Goal: Task Accomplishment & Management: Manage account settings

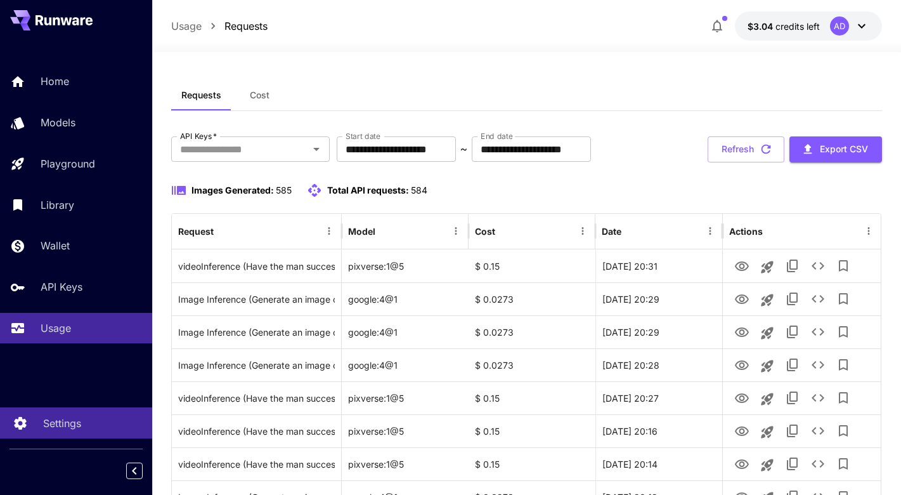
click at [57, 413] on link "Settings" at bounding box center [76, 422] width 152 height 31
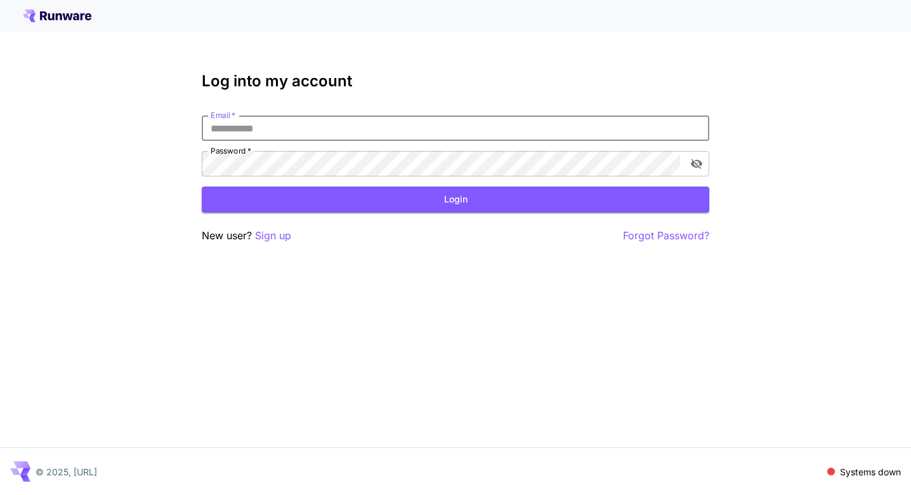
click at [262, 133] on input "Email   *" at bounding box center [455, 127] width 507 height 25
type input "**********"
click at [303, 211] on button "Login" at bounding box center [455, 199] width 507 height 26
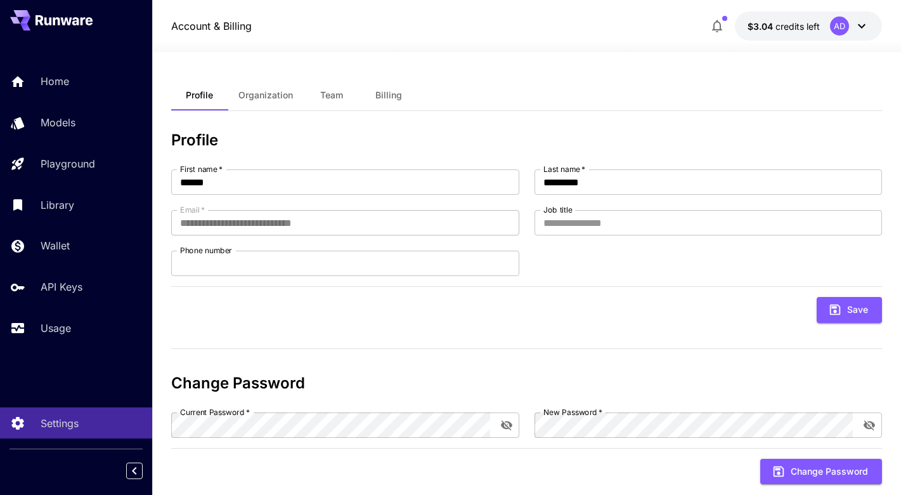
click at [794, 25] on span "credits left" at bounding box center [798, 26] width 44 height 11
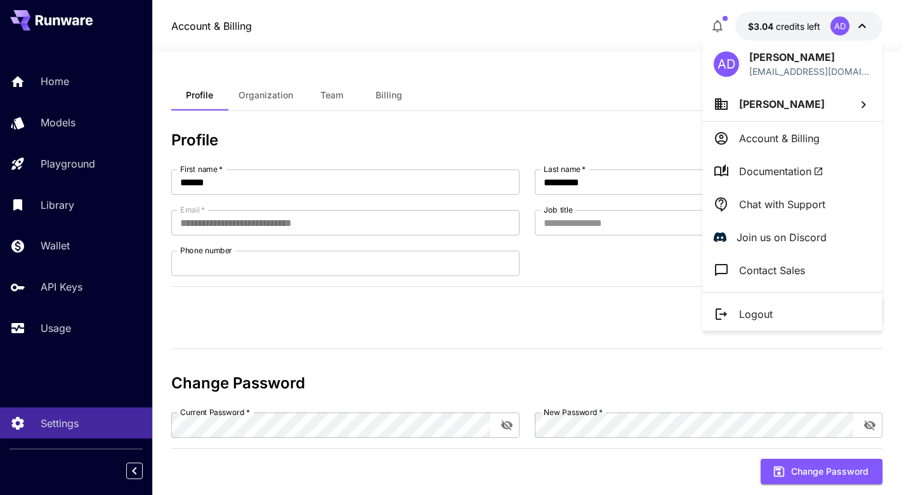
click at [785, 148] on li "Account & Billing" at bounding box center [792, 138] width 180 height 33
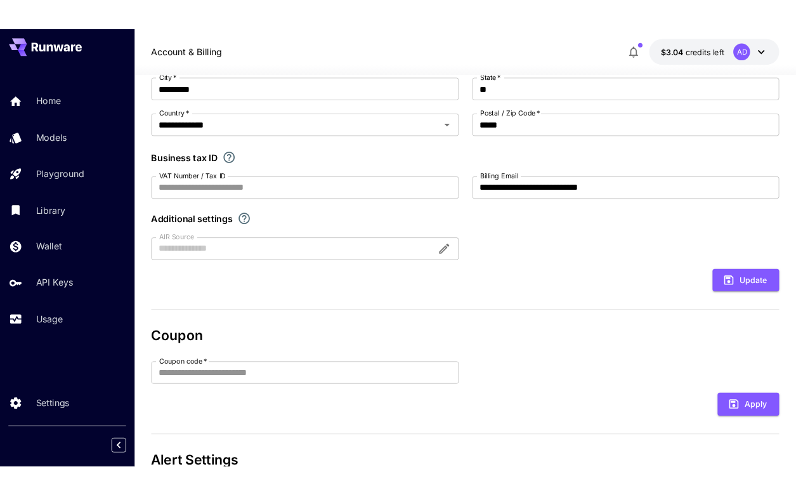
scroll to position [162, 0]
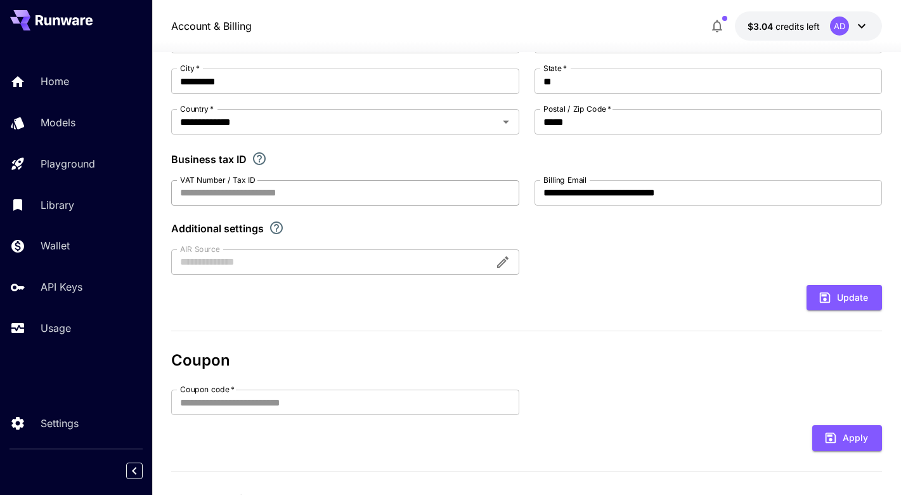
click at [228, 191] on input "VAT Number / Tax ID" at bounding box center [345, 192] width 348 height 25
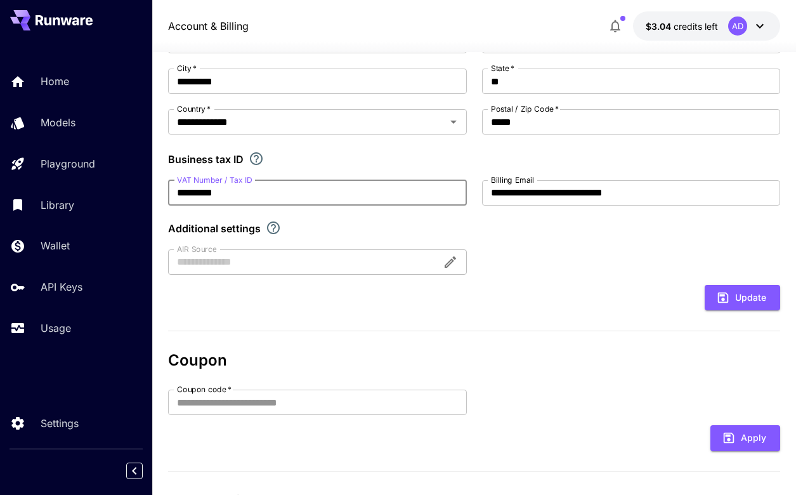
type input "*********"
click at [350, 264] on div at bounding box center [317, 261] width 298 height 25
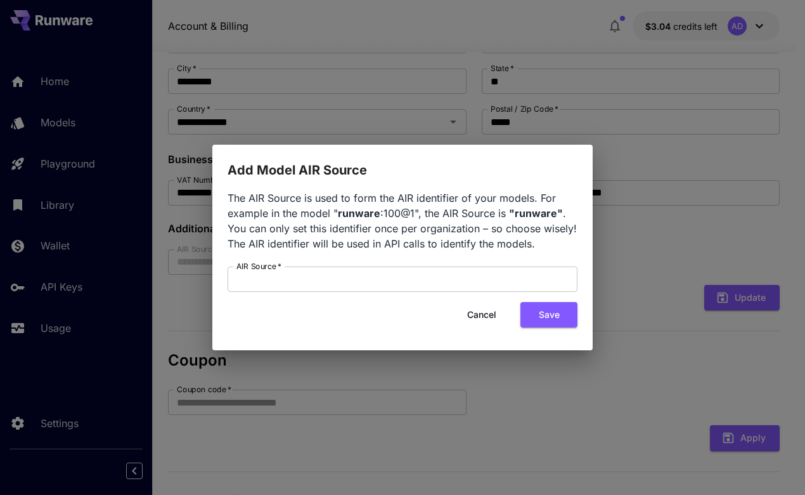
click at [482, 316] on button "Cancel" at bounding box center [481, 315] width 57 height 26
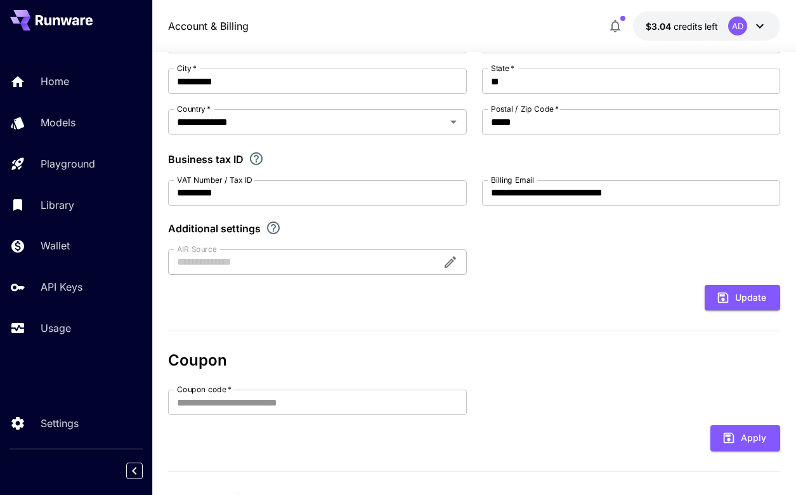
click at [363, 263] on div at bounding box center [317, 261] width 298 height 25
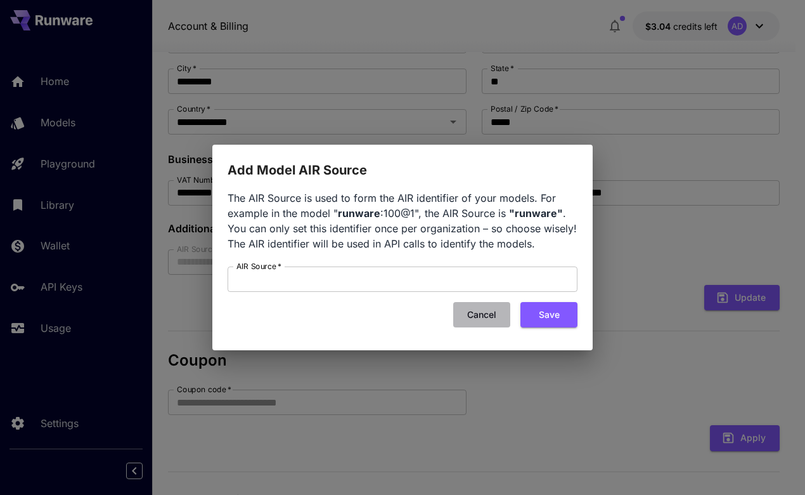
click at [481, 308] on button "Cancel" at bounding box center [481, 315] width 57 height 26
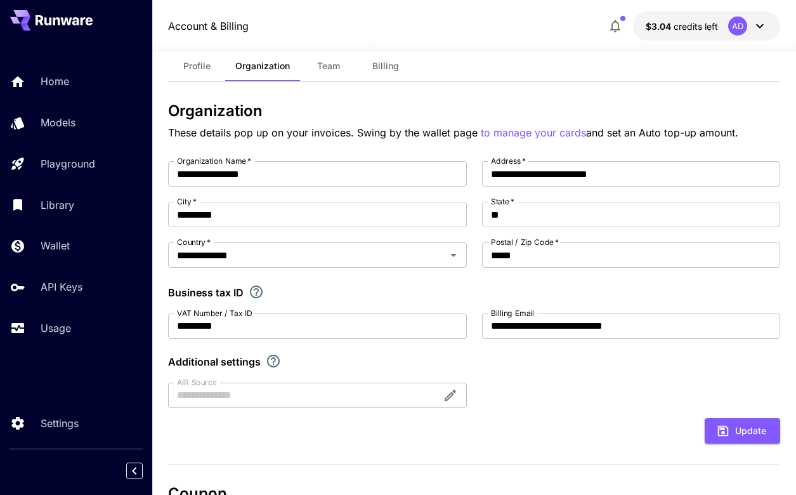
scroll to position [0, 0]
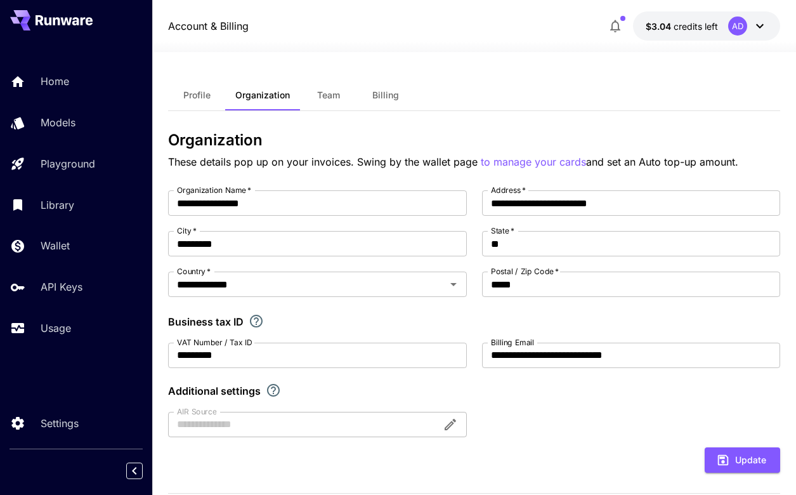
click at [374, 84] on button "Billing" at bounding box center [385, 95] width 57 height 30
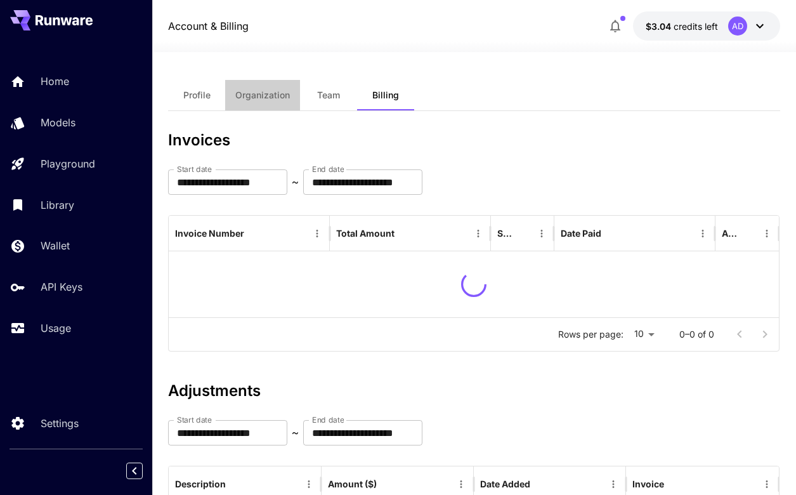
click at [277, 86] on button "Organization" at bounding box center [262, 95] width 75 height 30
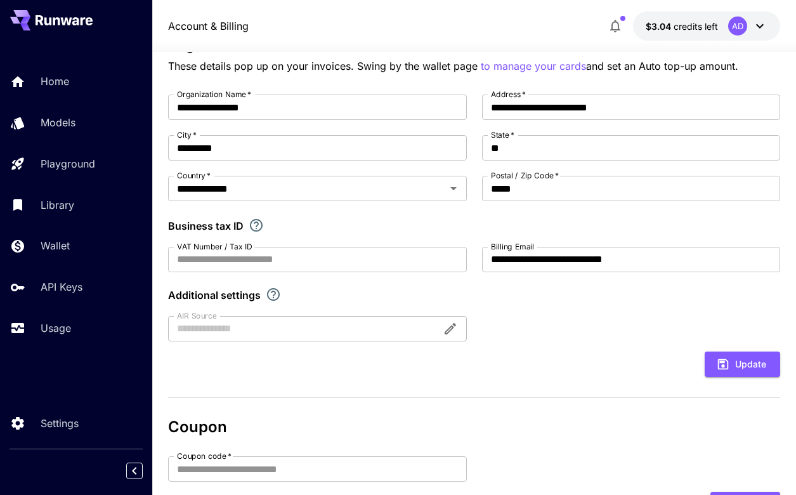
scroll to position [50, 0]
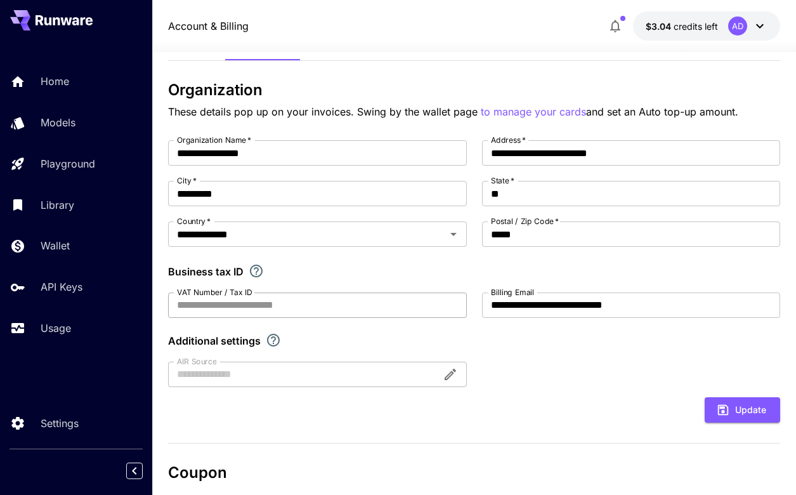
click at [269, 299] on input "VAT Number / Tax ID" at bounding box center [317, 304] width 298 height 25
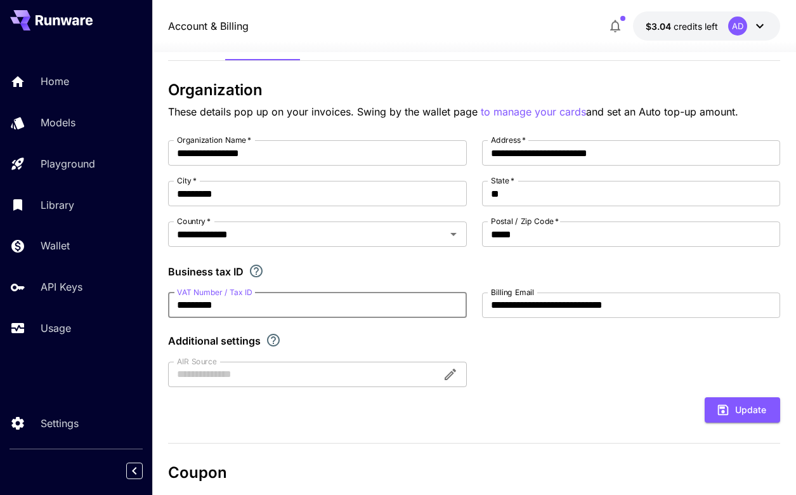
type input "*********"
click at [773, 393] on form "**********" at bounding box center [473, 281] width 611 height 282
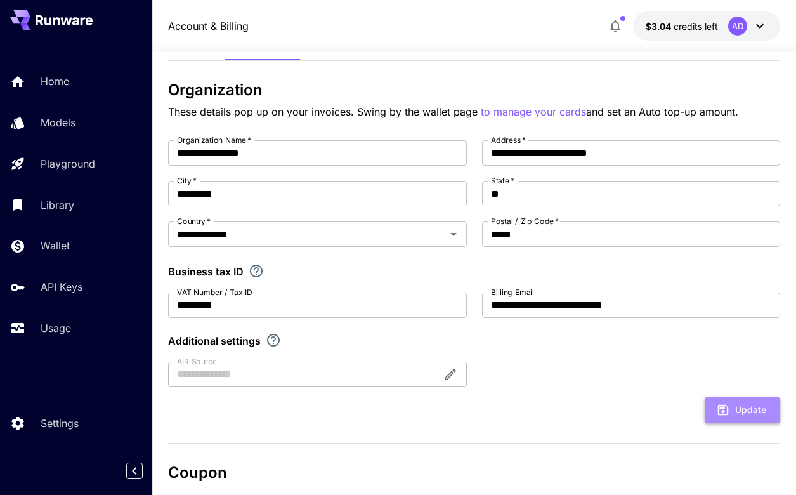
click at [758, 405] on button "Update" at bounding box center [741, 410] width 75 height 26
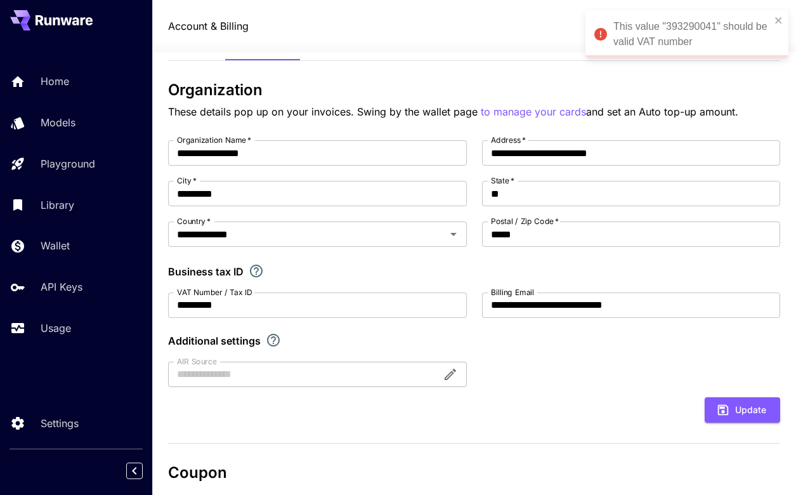
scroll to position [0, 0]
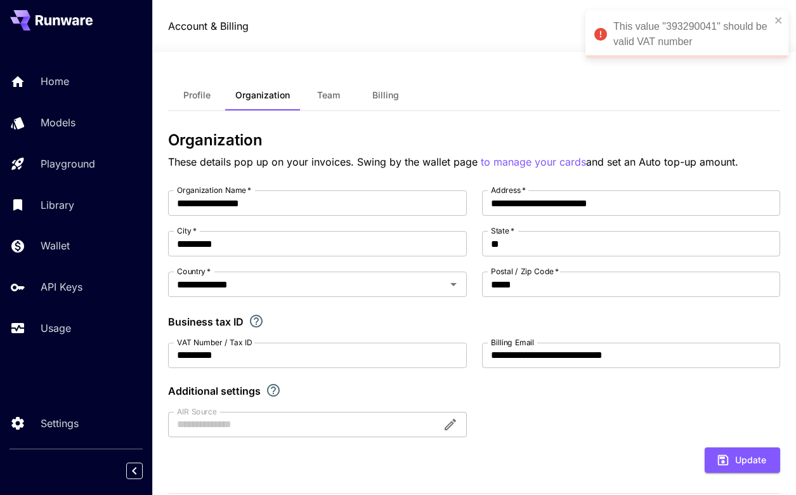
click at [407, 101] on button "Billing" at bounding box center [385, 95] width 57 height 30
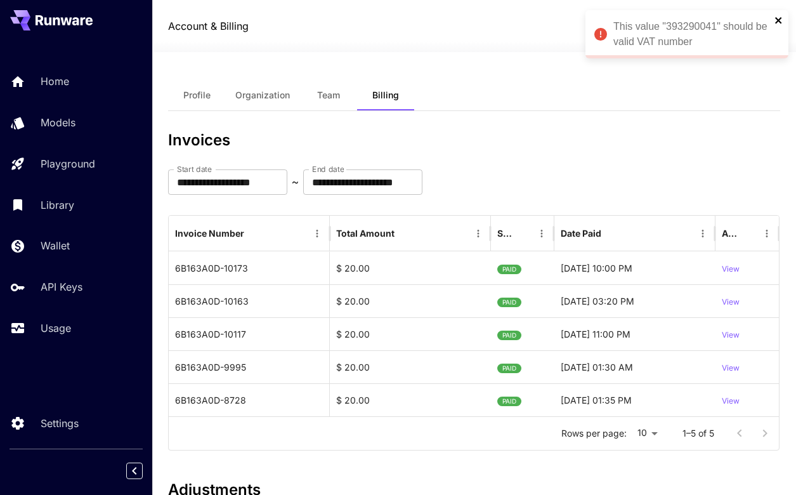
click at [777, 18] on icon "close" at bounding box center [778, 20] width 9 height 10
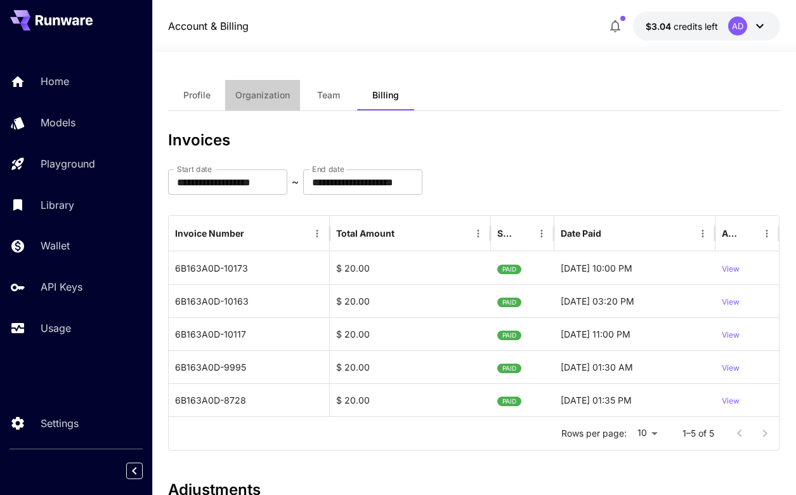
click at [256, 96] on span "Organization" at bounding box center [262, 94] width 55 height 11
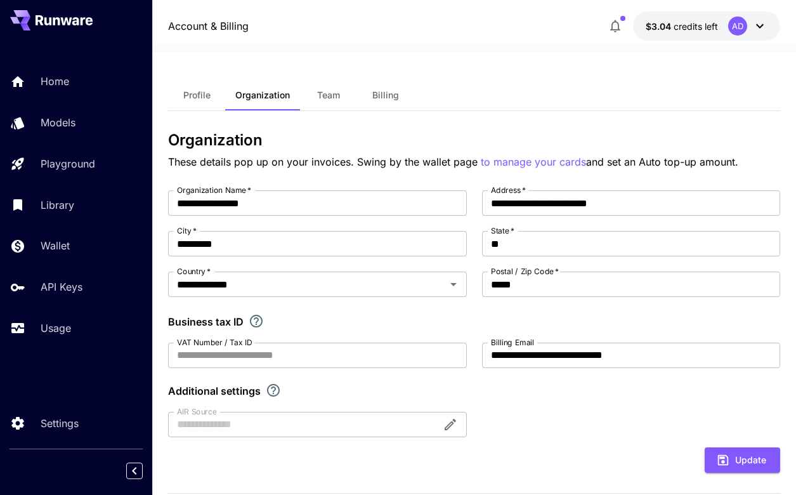
click at [382, 103] on button "Billing" at bounding box center [385, 95] width 57 height 30
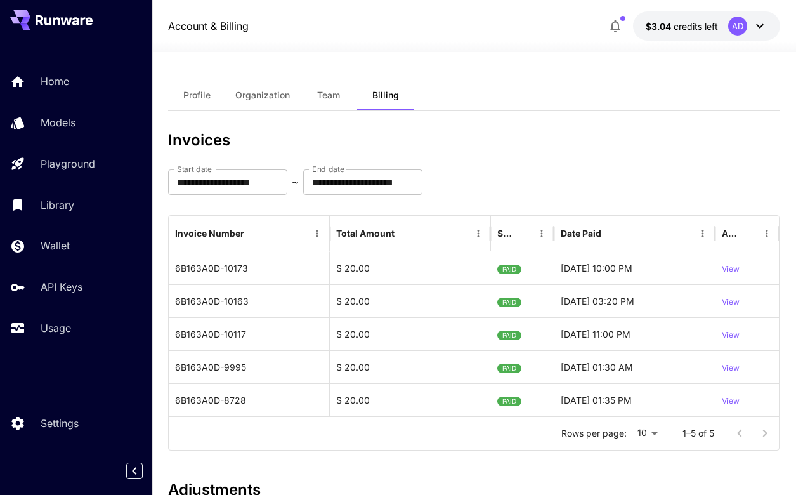
click at [197, 101] on button "Profile" at bounding box center [196, 95] width 57 height 30
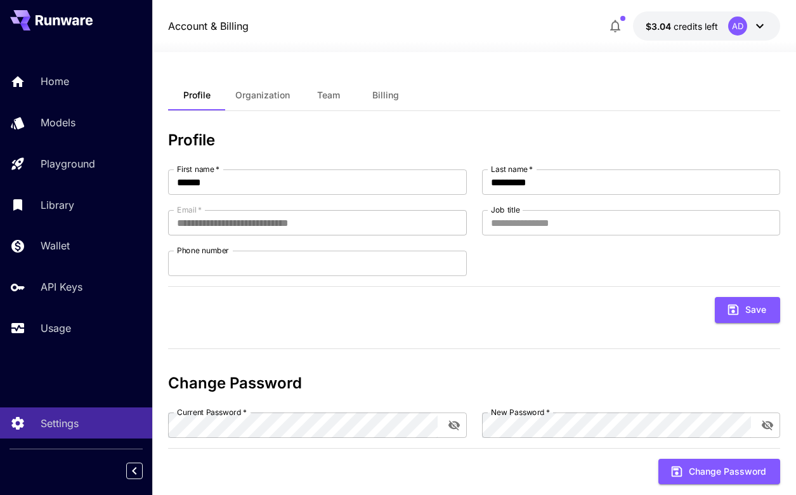
scroll to position [27, 0]
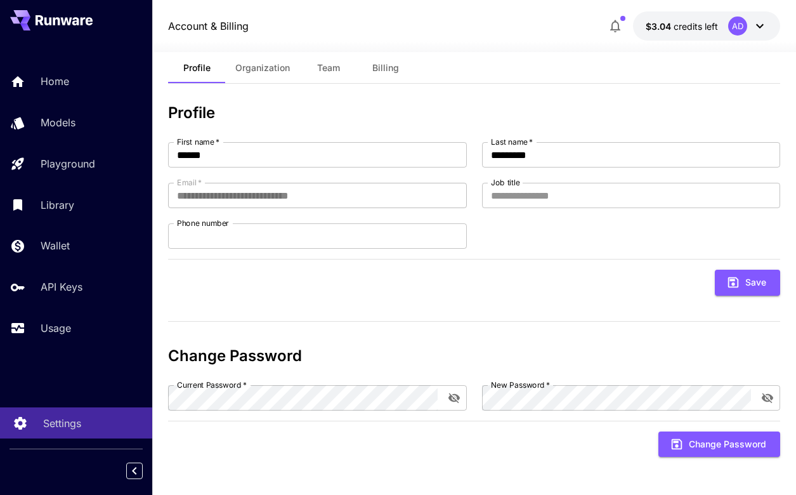
click at [95, 427] on div "Settings" at bounding box center [92, 422] width 99 height 15
click at [265, 75] on button "Organization" at bounding box center [262, 68] width 75 height 30
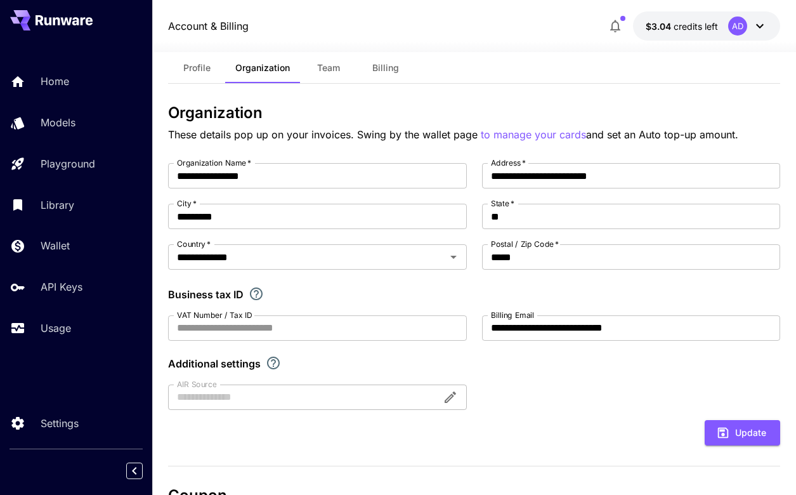
click at [722, 29] on button "$3.04 credits left AD" at bounding box center [706, 25] width 147 height 29
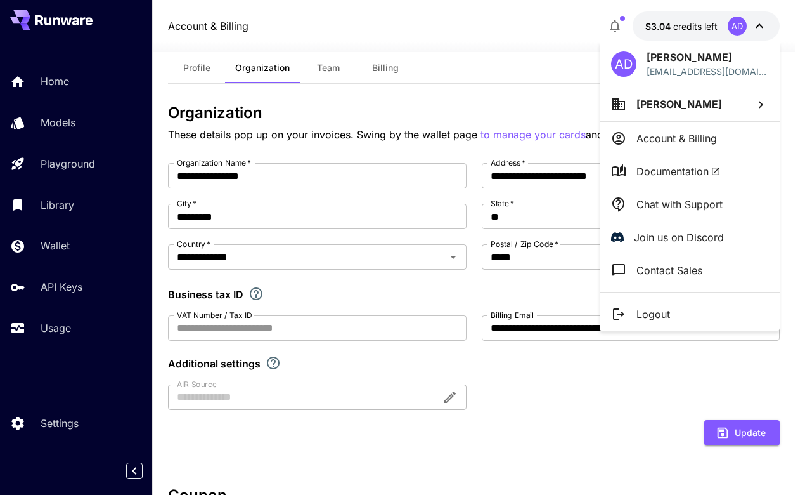
click at [655, 143] on p "Account & Billing" at bounding box center [677, 138] width 81 height 15
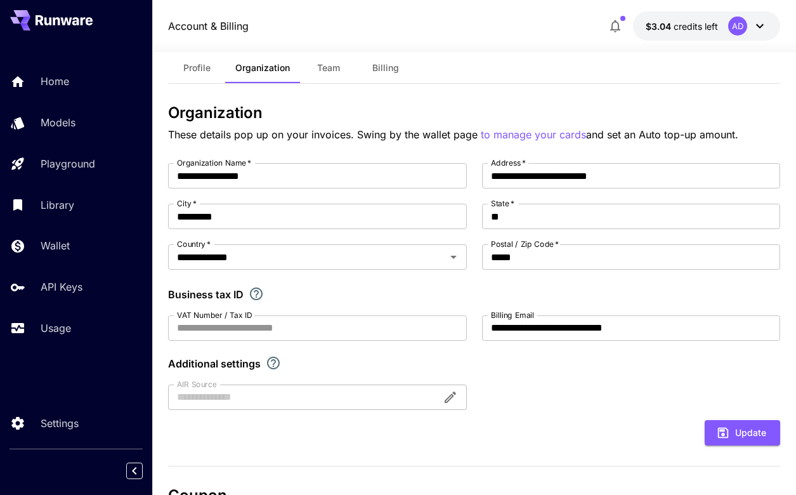
click at [666, 18] on button "$3.04 credits left AD" at bounding box center [706, 25] width 147 height 29
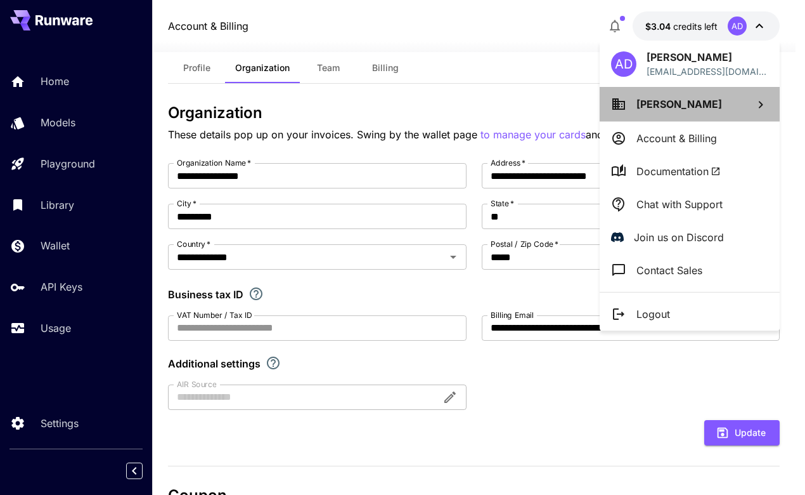
click at [689, 112] on li "[PERSON_NAME]" at bounding box center [690, 104] width 180 height 34
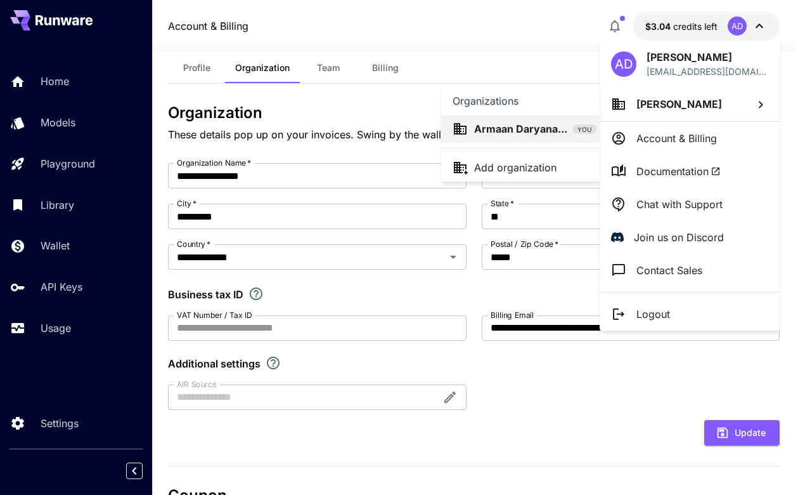
click at [609, 375] on div at bounding box center [402, 247] width 805 height 495
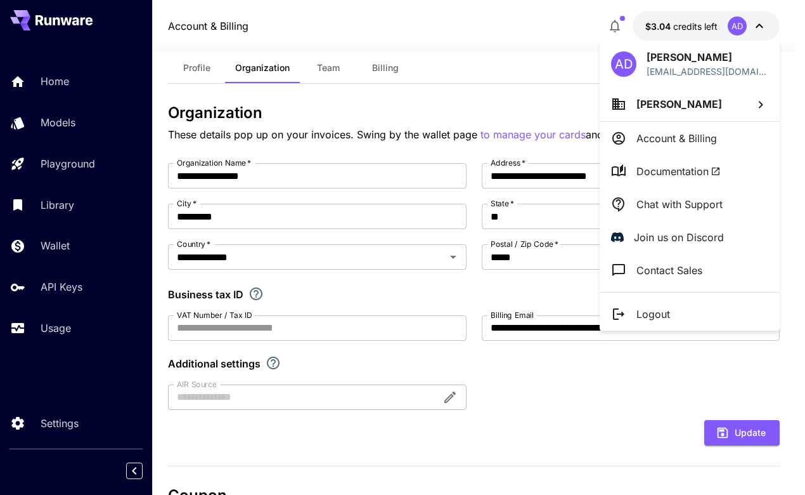
click at [562, 336] on div at bounding box center [402, 247] width 805 height 495
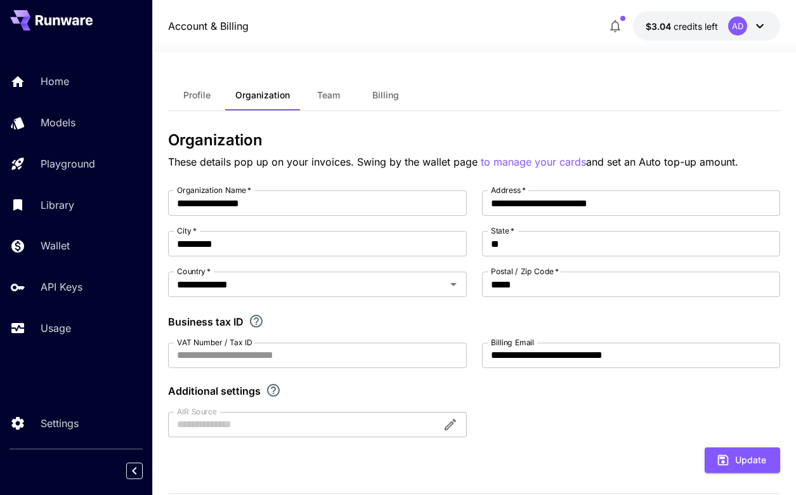
click at [365, 98] on button "Billing" at bounding box center [385, 95] width 57 height 30
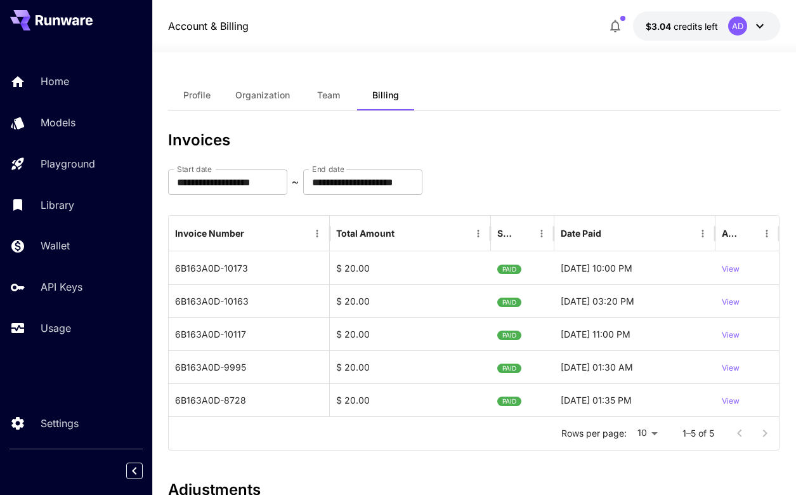
click at [332, 96] on span "Team" at bounding box center [328, 94] width 23 height 11
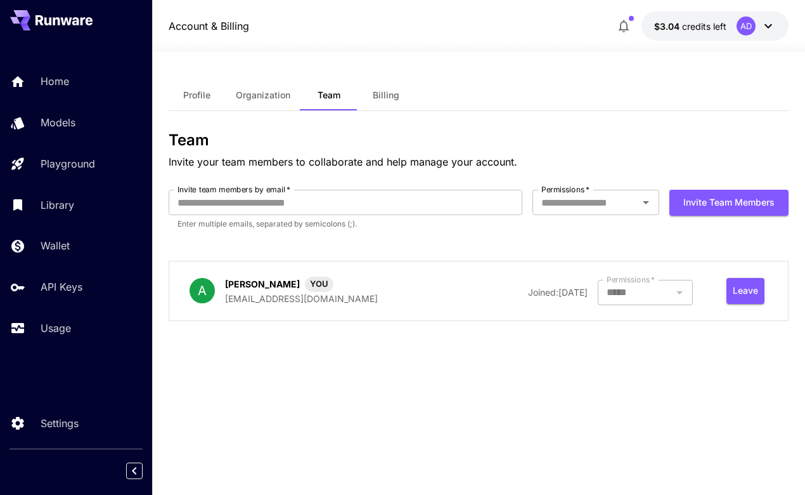
click at [201, 81] on button "Profile" at bounding box center [197, 95] width 57 height 30
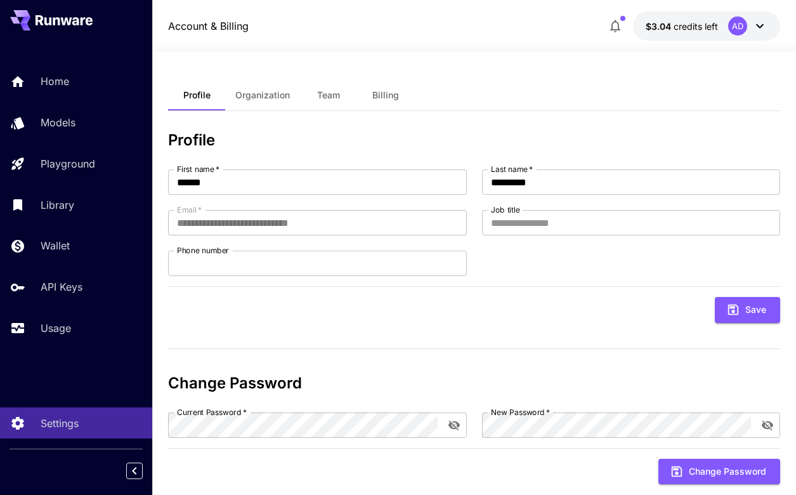
click at [271, 84] on button "Organization" at bounding box center [262, 95] width 75 height 30
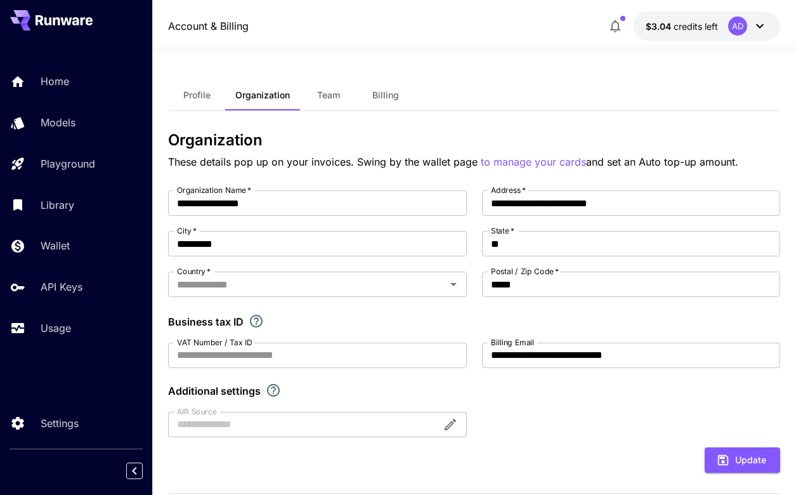
type input "**********"
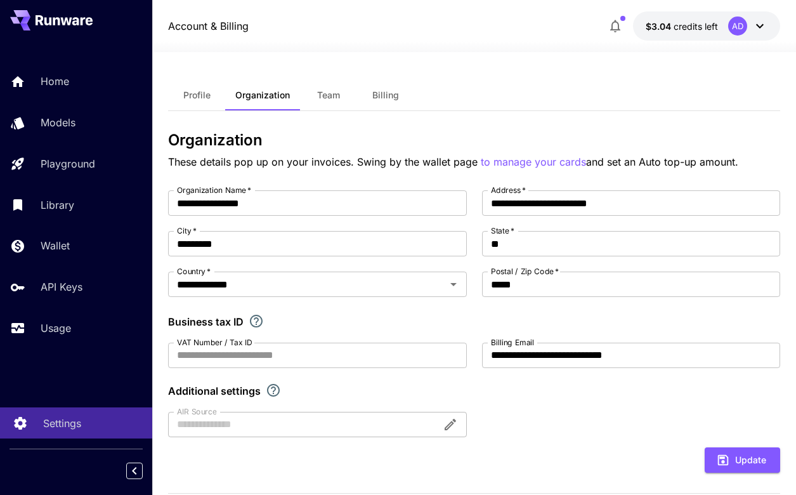
click at [58, 425] on p "Settings" at bounding box center [62, 422] width 38 height 15
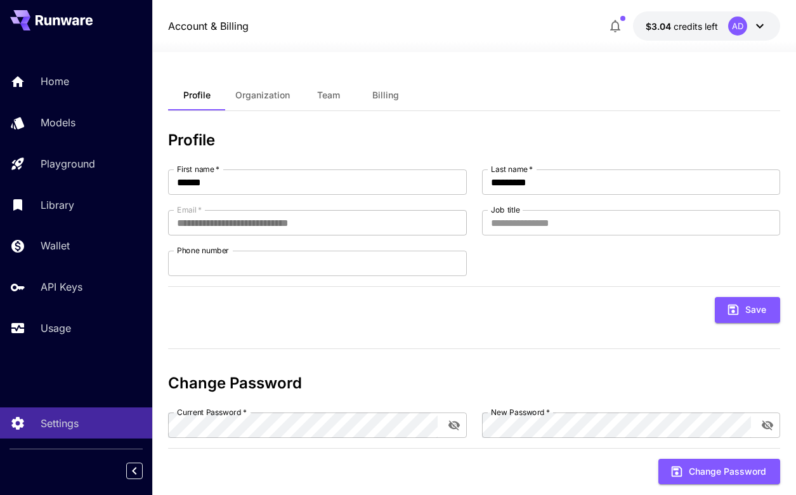
click at [667, 34] on button "$3.04 credits left AD" at bounding box center [706, 25] width 147 height 29
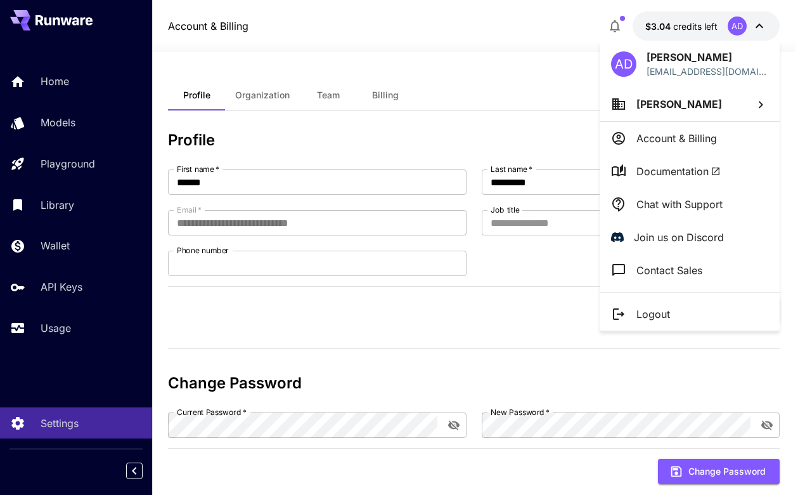
click at [64, 328] on div at bounding box center [402, 247] width 805 height 495
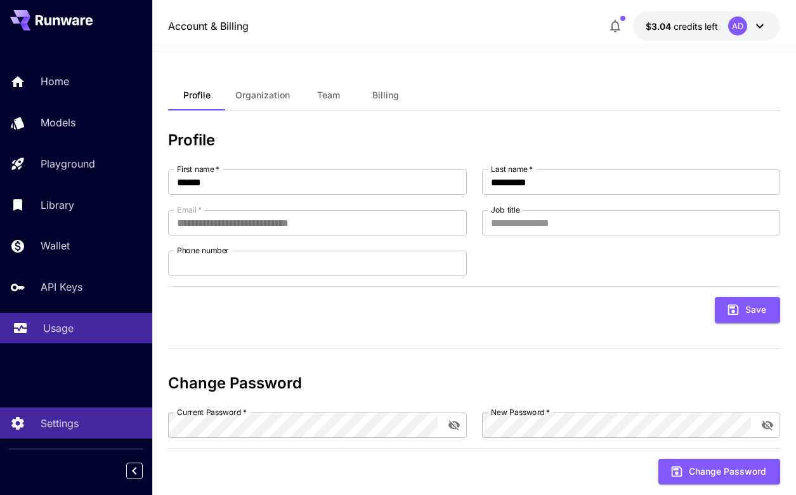
click at [76, 323] on div "Usage" at bounding box center [92, 327] width 99 height 15
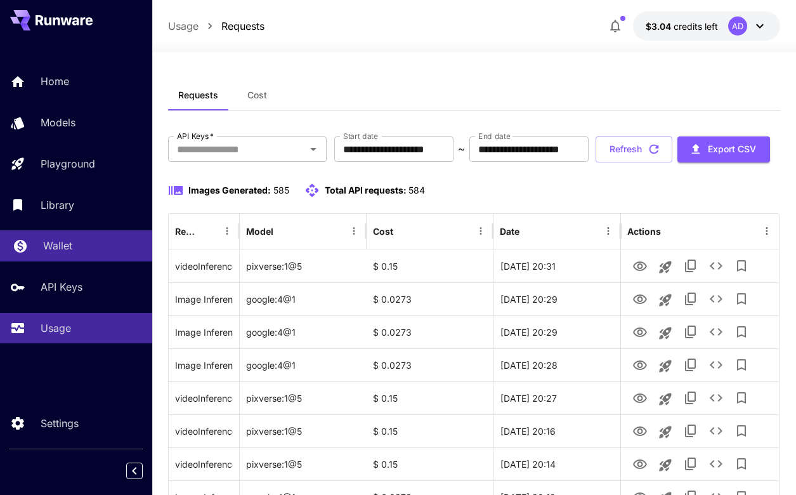
click at [94, 231] on link "Wallet" at bounding box center [76, 245] width 152 height 31
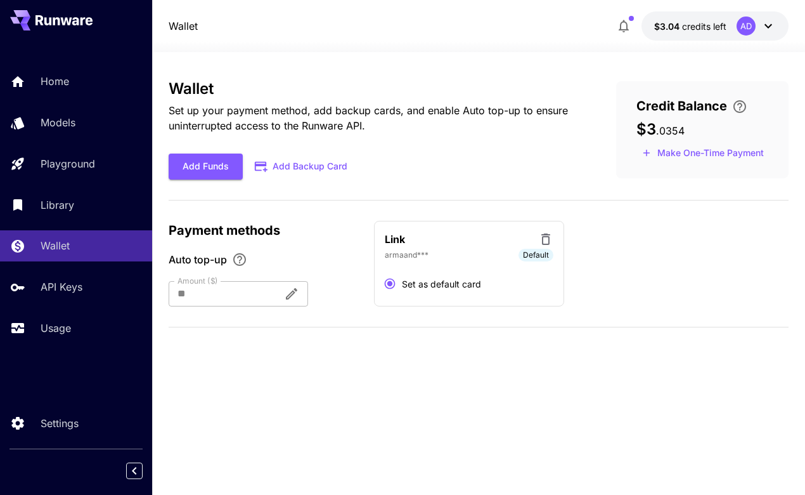
click at [547, 229] on div "Link armaand*** Default Set as default card" at bounding box center [469, 264] width 190 height 86
click at [547, 240] on icon at bounding box center [545, 238] width 15 height 15
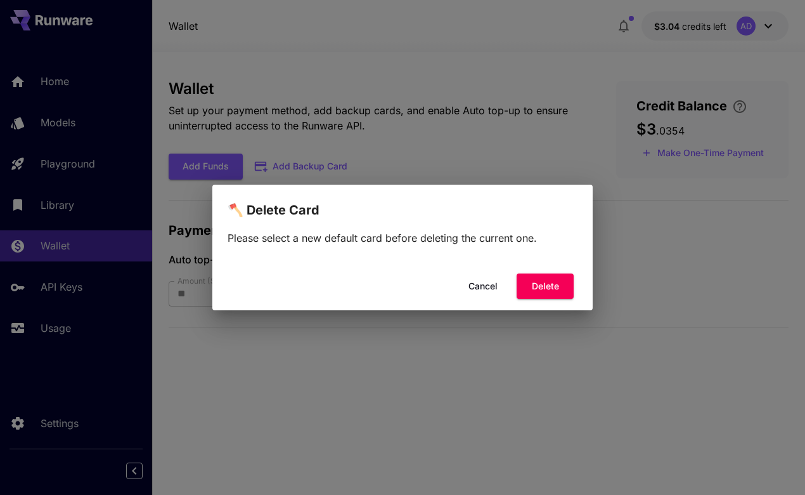
click at [529, 301] on div "Cancel Delete" at bounding box center [402, 286] width 380 height 36
click at [529, 297] on button "Delete" at bounding box center [545, 286] width 57 height 26
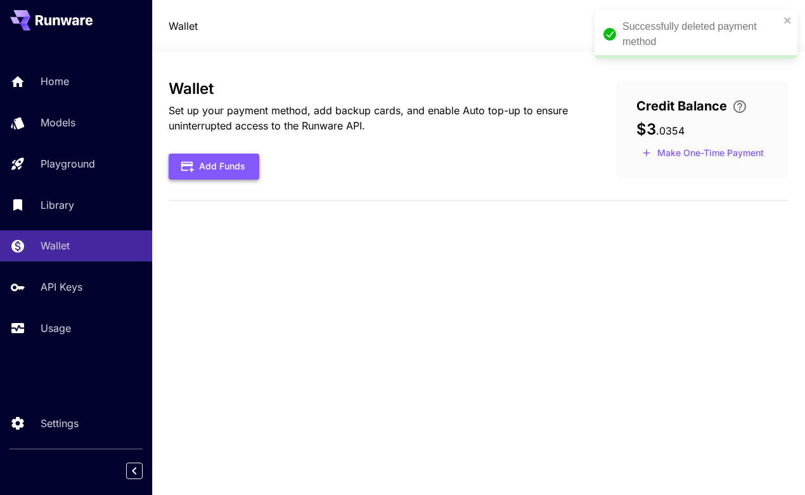
click at [225, 166] on button "Add Funds" at bounding box center [214, 166] width 91 height 26
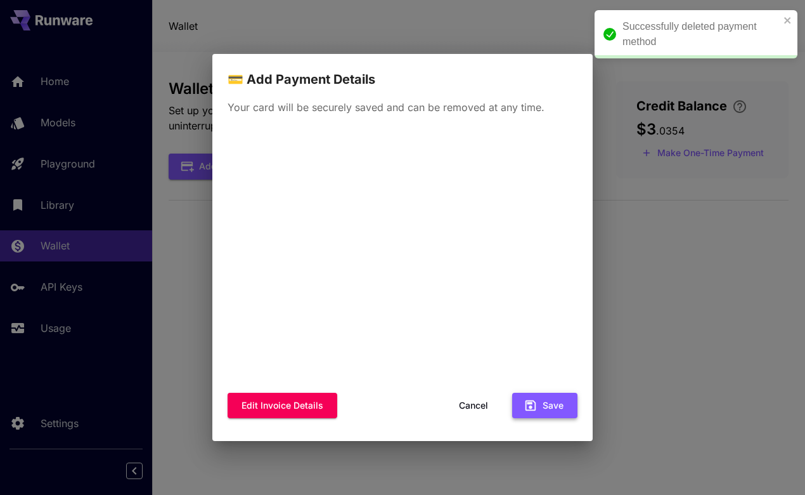
click at [536, 403] on icon "button" at bounding box center [531, 405] width 11 height 11
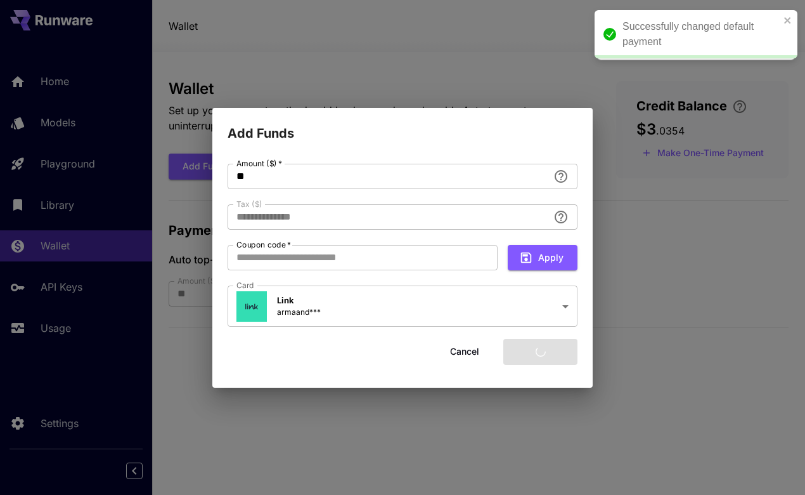
type input "****"
click at [439, 299] on body "**********" at bounding box center [402, 247] width 805 height 495
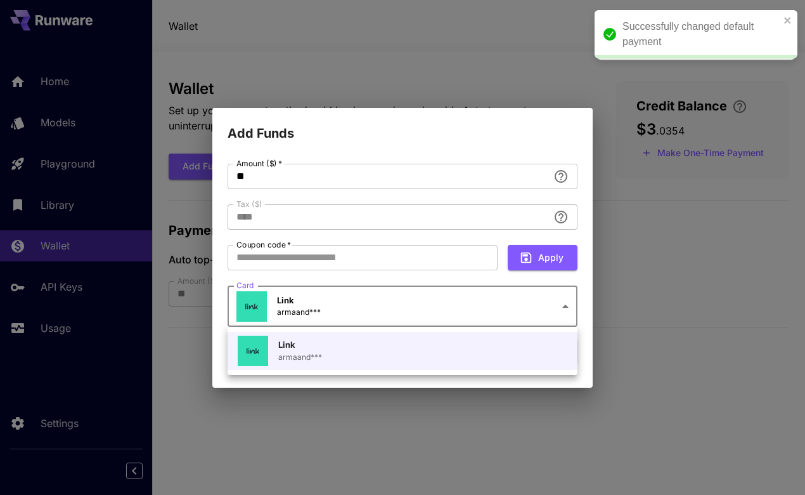
click at [397, 301] on div at bounding box center [402, 247] width 805 height 495
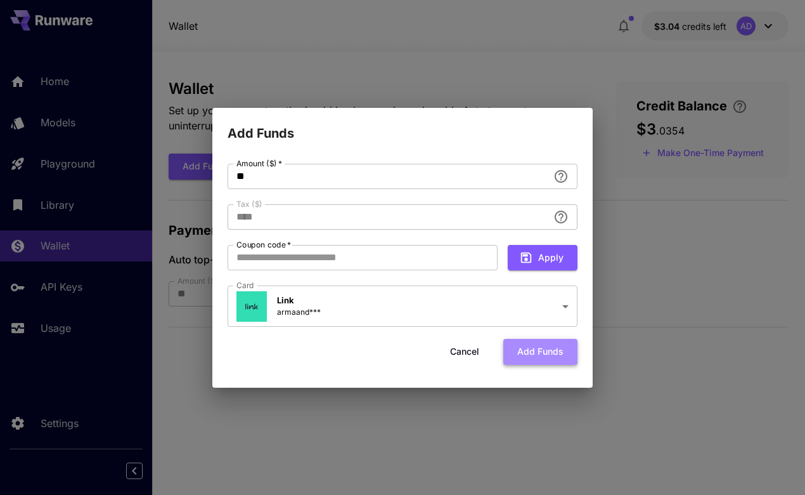
click at [552, 354] on button "Add funds" at bounding box center [540, 352] width 74 height 26
